Goal: Use online tool/utility

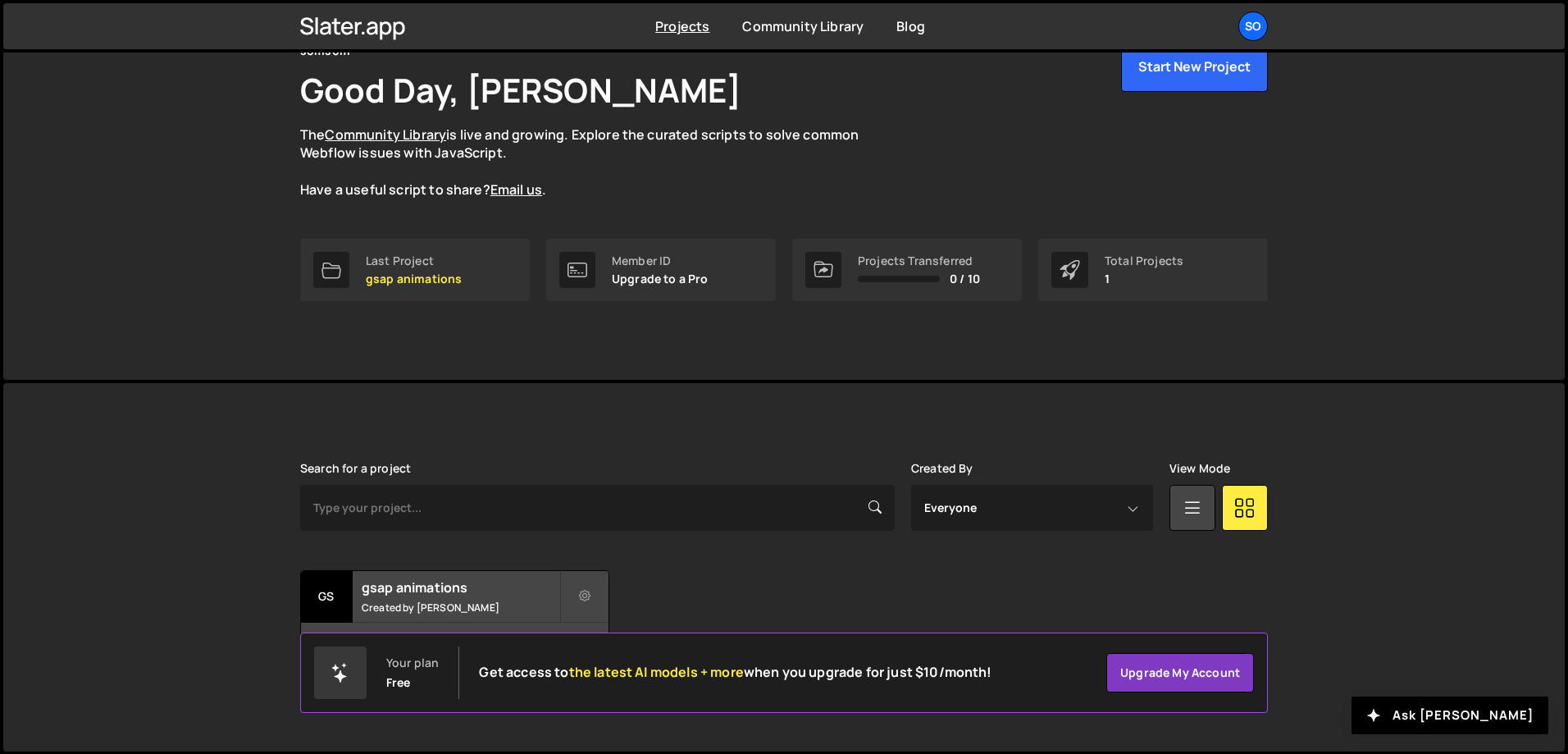
scroll to position [91, 0]
click at [432, 602] on small "Created by soma székely" at bounding box center [461, 607] width 198 height 14
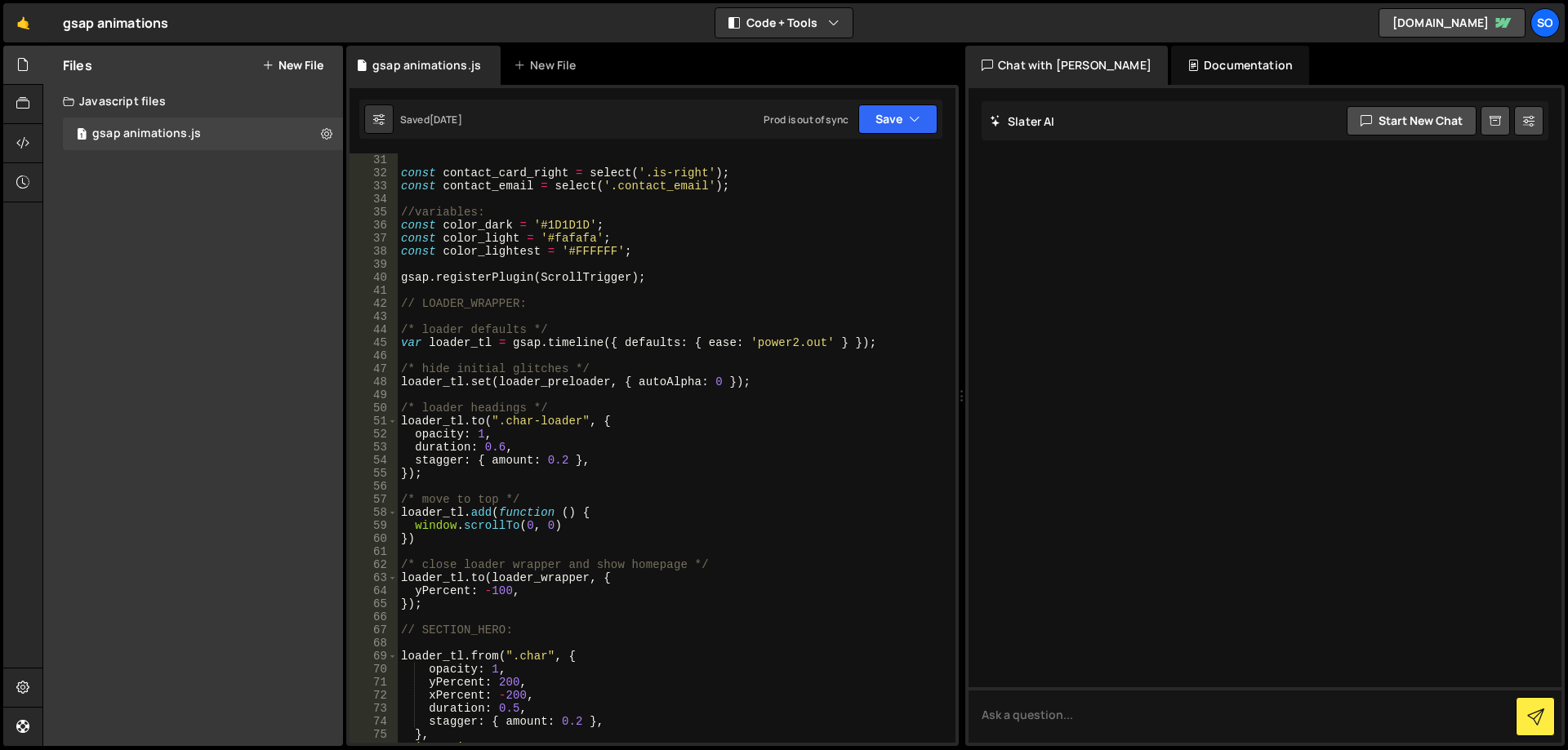
scroll to position [490, 0]
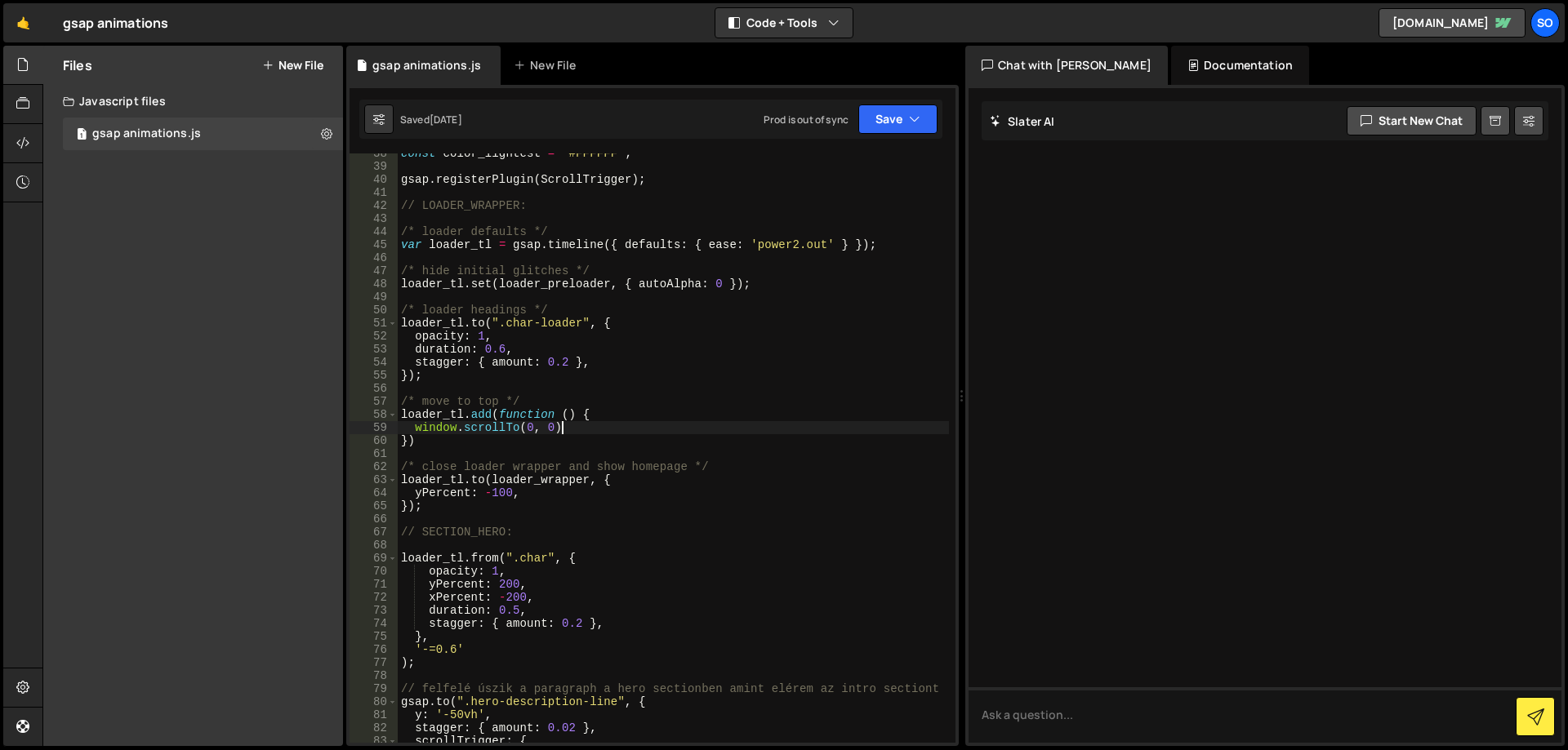
click at [579, 425] on div "const color_lightest = '#FFFFFF' ; gsap . registerPlugin ( ScrollTrigger ) ; //…" at bounding box center [673, 454] width 551 height 615
click at [634, 323] on div "const color_lightest = '#FFFFFF' ; gsap . registerPlugin ( ScrollTrigger ) ; //…" at bounding box center [673, 454] width 551 height 615
click at [625, 358] on div "const color_lightest = '#FFFFFF' ; gsap . registerPlugin ( ScrollTrigger ) ; //…" at bounding box center [673, 454] width 551 height 615
type textarea "stagger: { amount: 0.2 },"
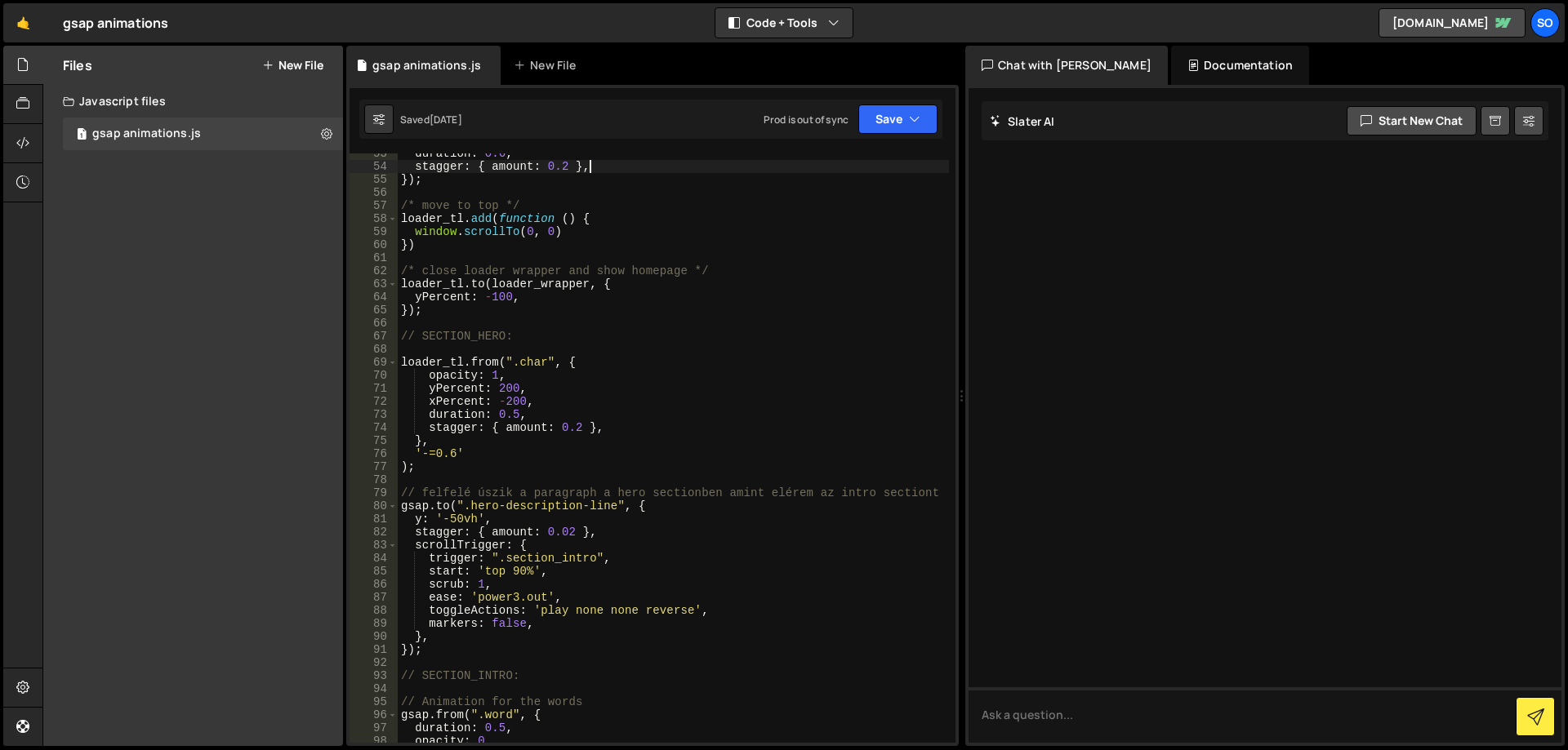
scroll to position [392, 0]
